Goal: Task Accomplishment & Management: Manage account settings

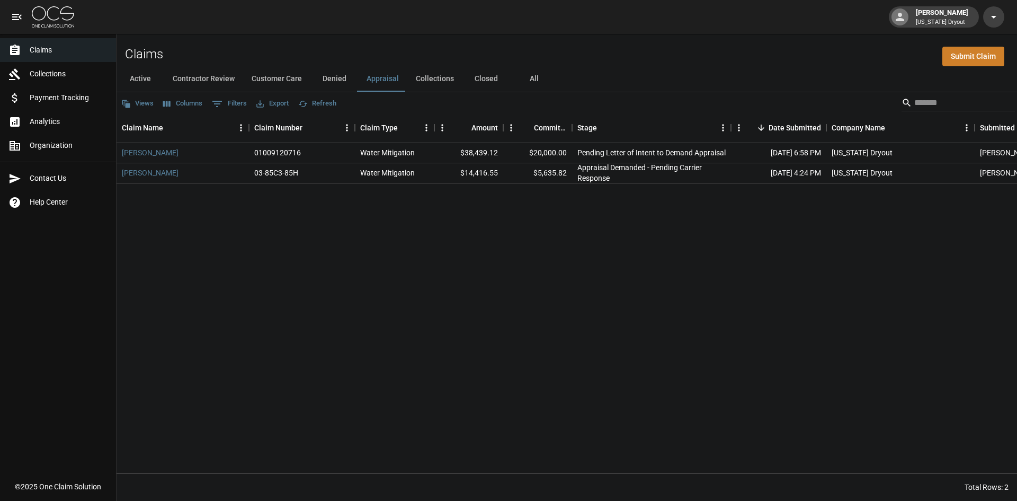
drag, startPoint x: 0, startPoint y: 0, endPoint x: 58, endPoint y: 23, distance: 62.8
click at [60, 25] on img at bounding box center [53, 16] width 42 height 21
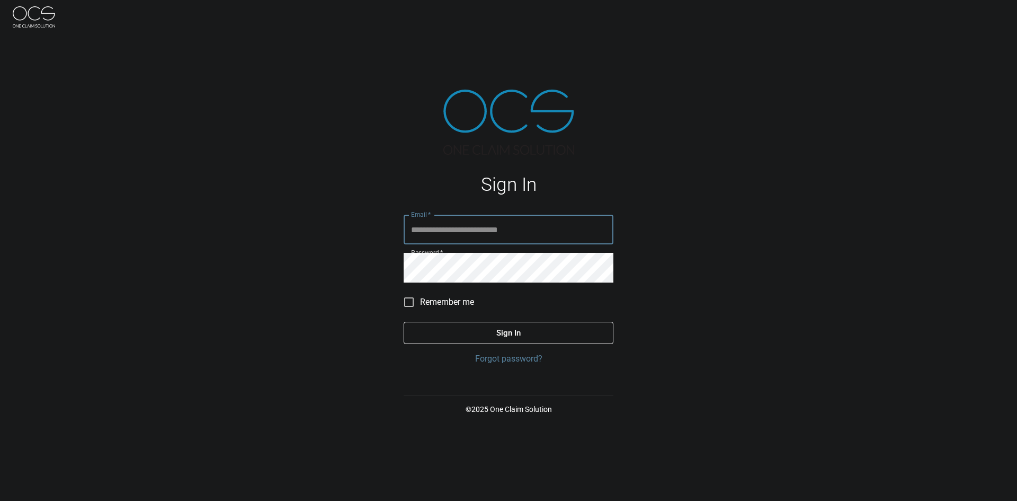
type input "**********"
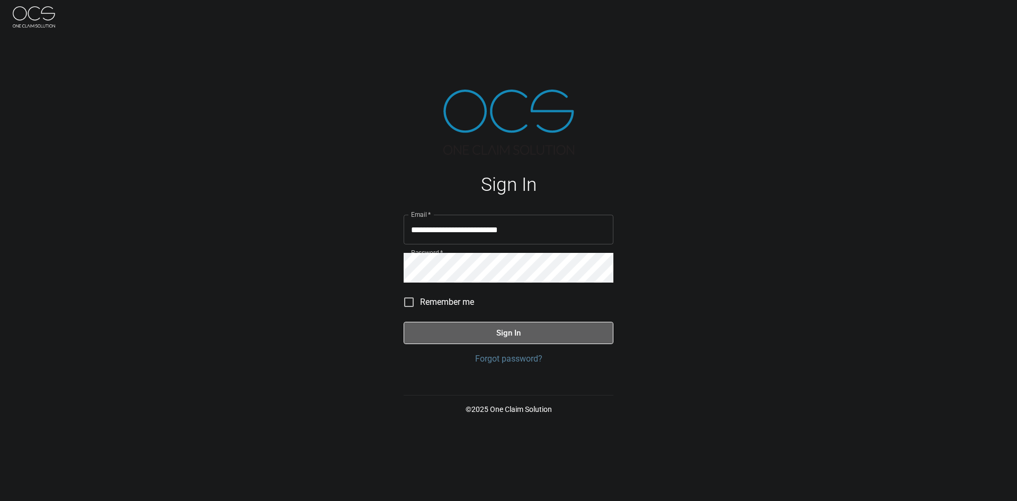
click at [477, 329] on button "Sign In" at bounding box center [509, 333] width 210 height 22
